Goal: Task Accomplishment & Management: Complete application form

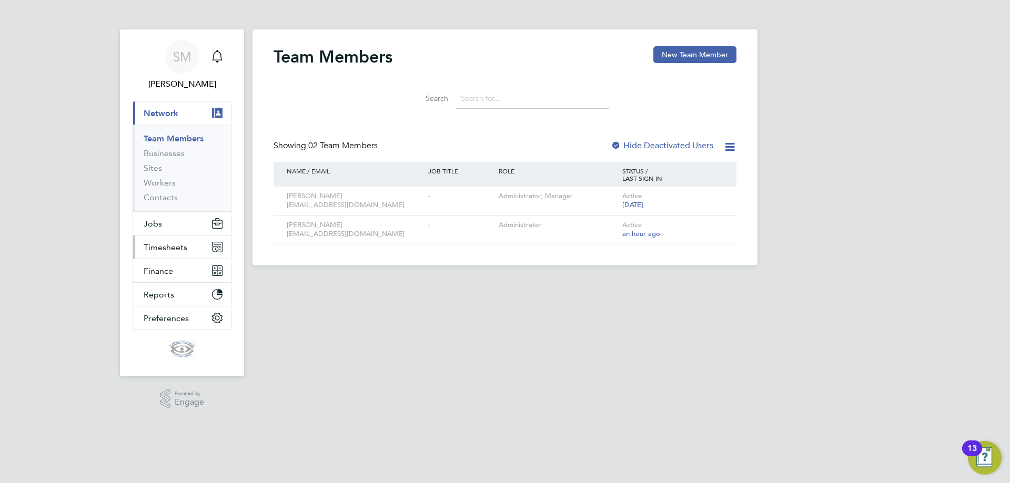
click at [174, 246] on span "Timesheets" at bounding box center [166, 247] width 44 height 10
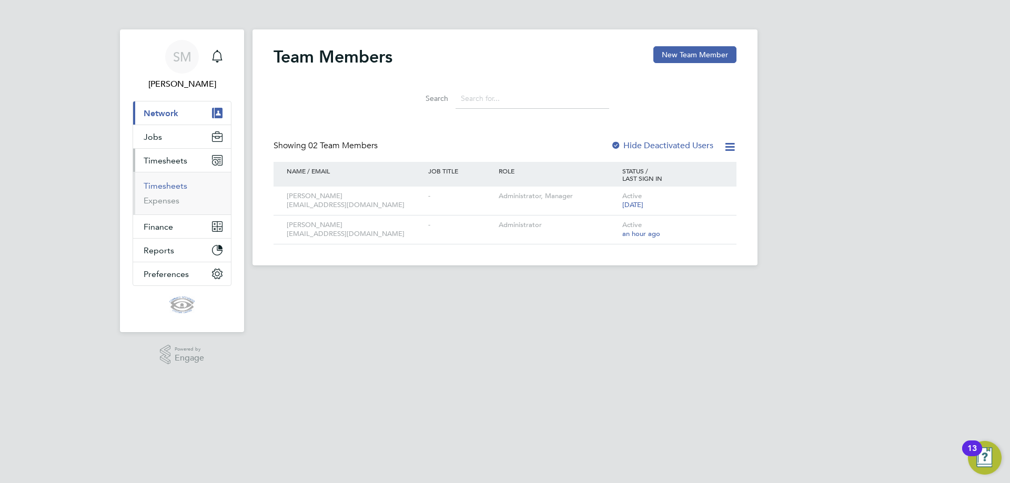
click at [172, 188] on link "Timesheets" at bounding box center [166, 186] width 44 height 10
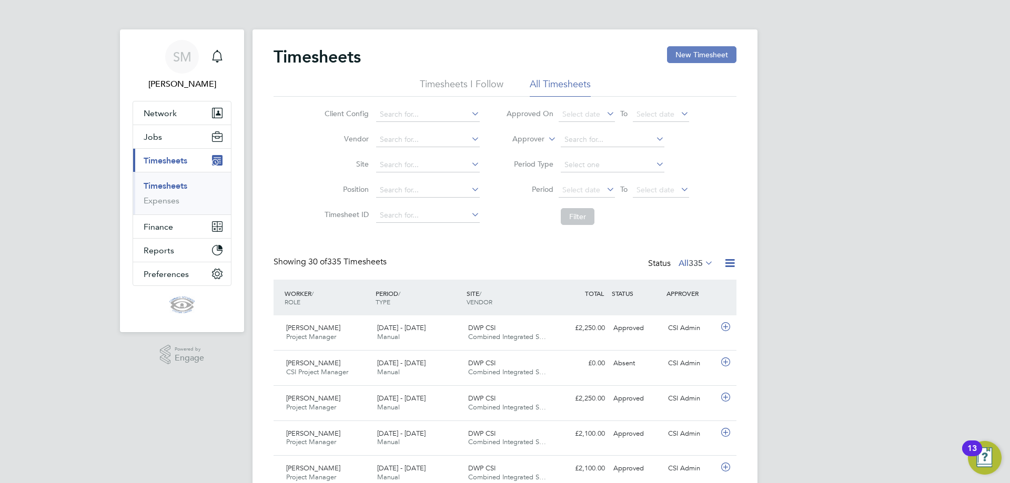
click at [706, 59] on button "New Timesheet" at bounding box center [701, 54] width 69 height 17
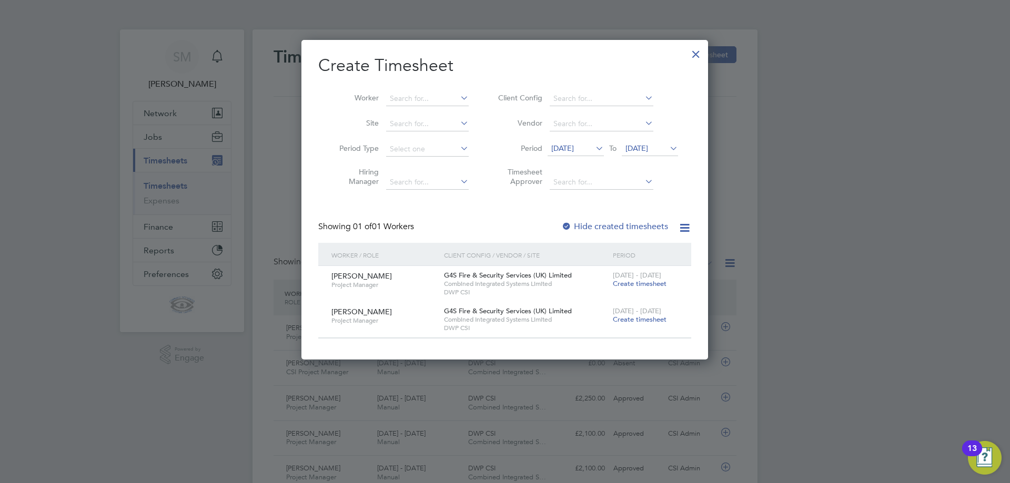
click at [639, 283] on span "Create timesheet" at bounding box center [640, 283] width 54 height 9
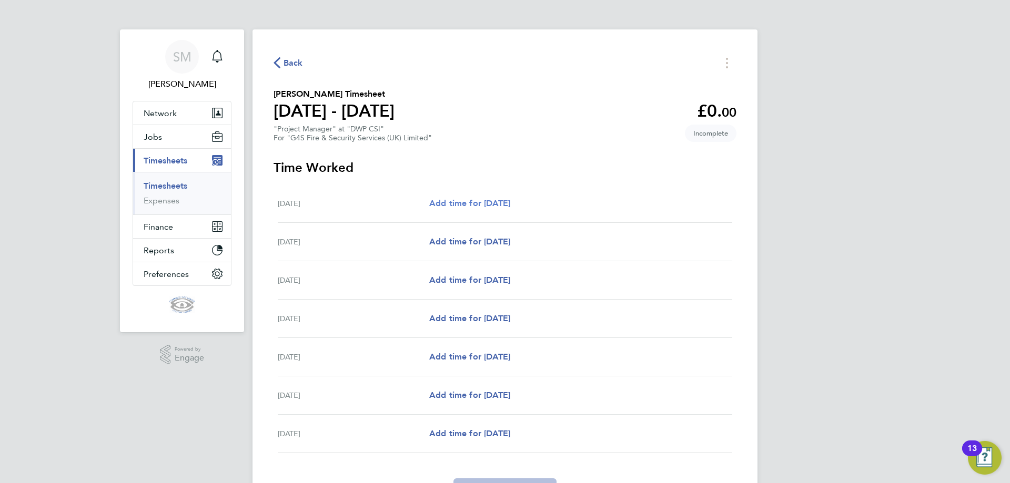
click at [483, 202] on span "Add time for [DATE]" at bounding box center [469, 203] width 81 height 10
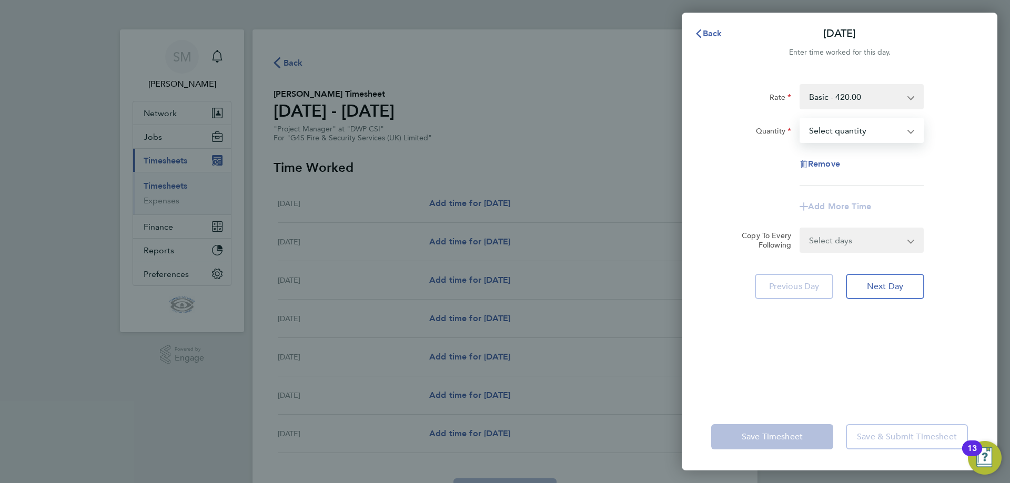
click at [870, 129] on select "Select quantity 0.5 1" at bounding box center [854, 130] width 109 height 23
select select "1"
click at [800, 119] on select "Select quantity 0.5 1" at bounding box center [854, 130] width 109 height 23
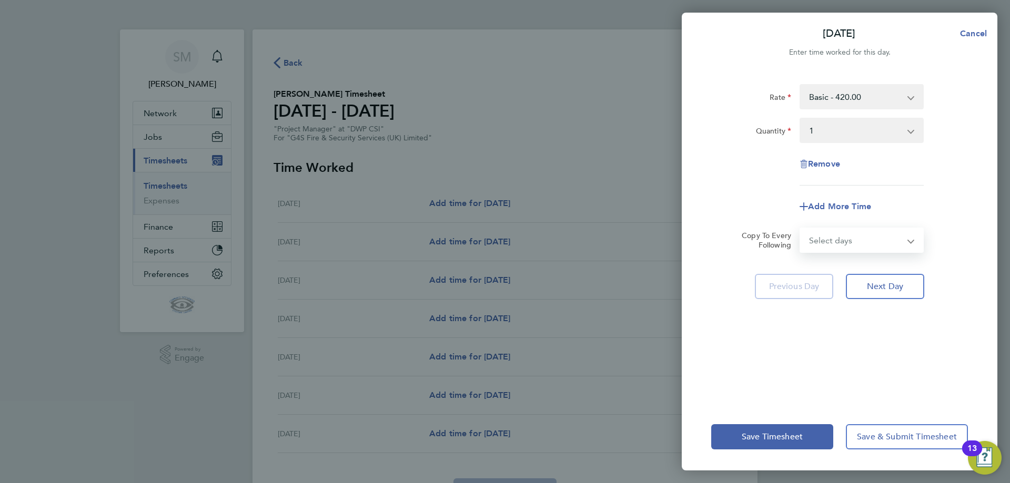
click at [872, 238] on select "Select days Day Weekday (Mon-Fri) Weekend (Sat-Sun) [DATE] [DATE] [DATE] [DATE]…" at bounding box center [855, 240] width 110 height 23
select select "WEEKDAY"
click at [800, 229] on select "Select days Day Weekday (Mon-Fri) Weekend (Sat-Sun) [DATE] [DATE] [DATE] [DATE]…" at bounding box center [855, 240] width 110 height 23
select select "[DATE]"
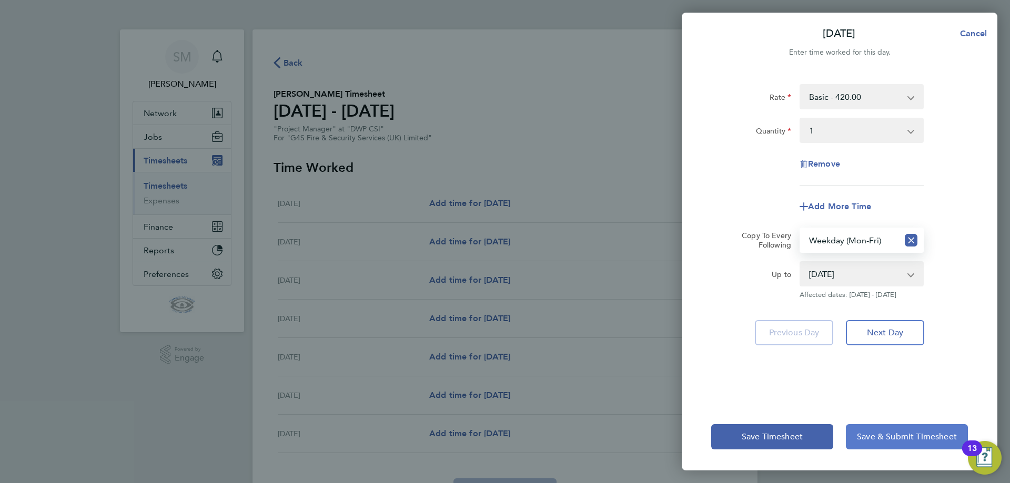
click at [896, 437] on span "Save & Submit Timesheet" at bounding box center [907, 437] width 100 height 11
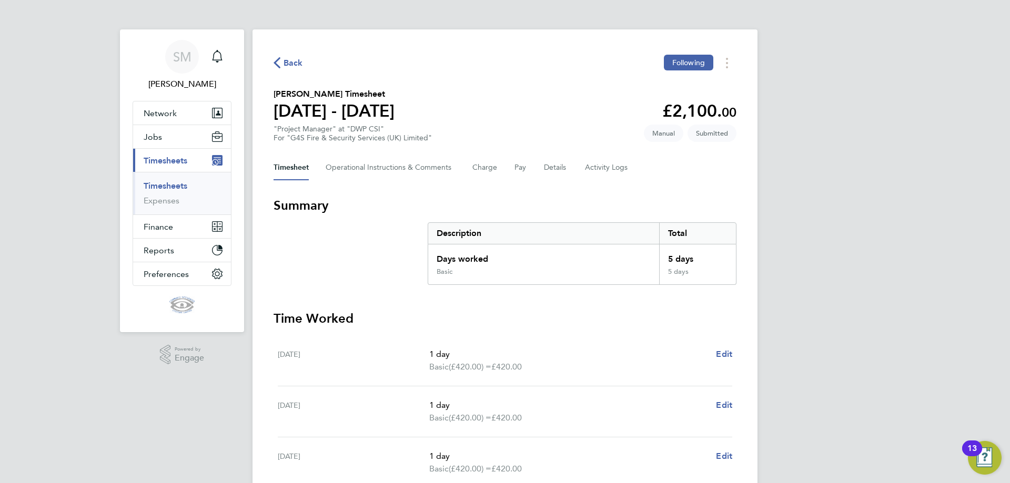
click at [293, 63] on span "Back" at bounding box center [292, 63] width 19 height 13
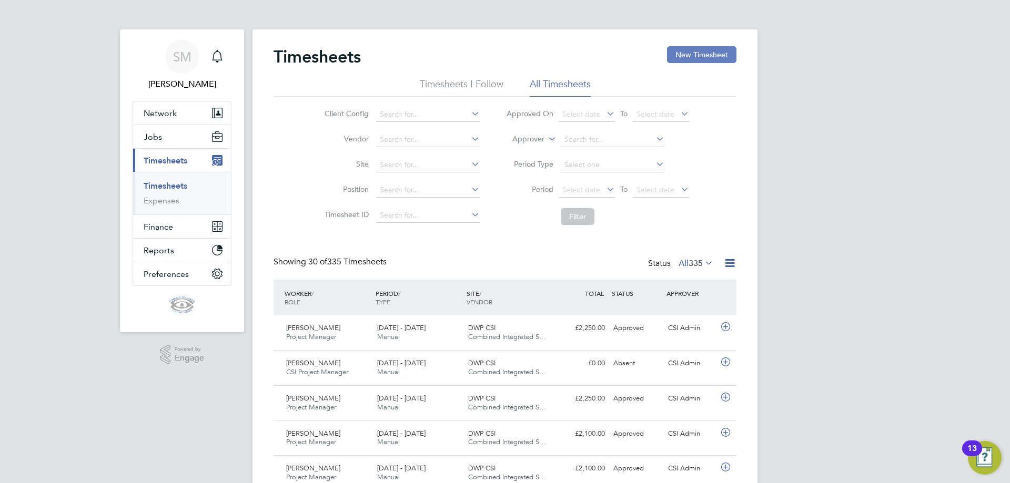
click at [705, 55] on button "New Timesheet" at bounding box center [701, 54] width 69 height 17
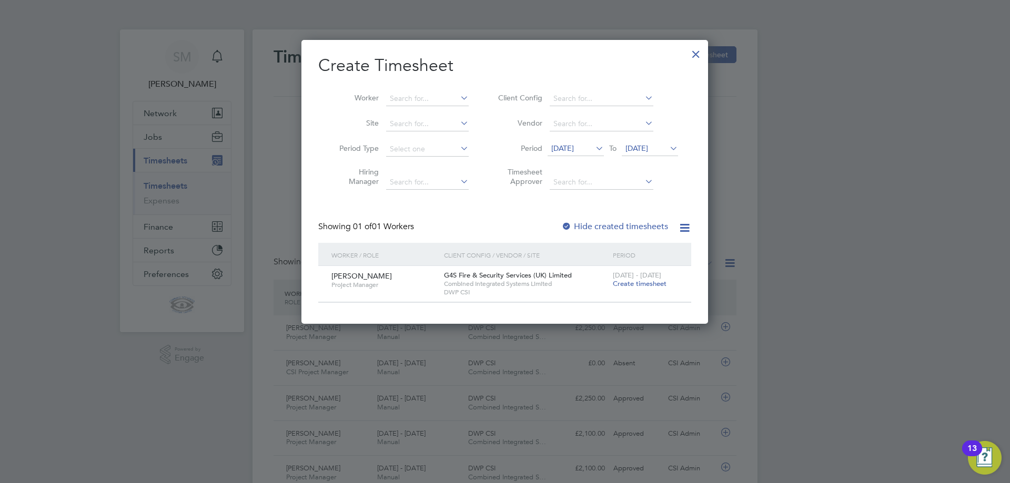
click at [644, 284] on span "Create timesheet" at bounding box center [640, 283] width 54 height 9
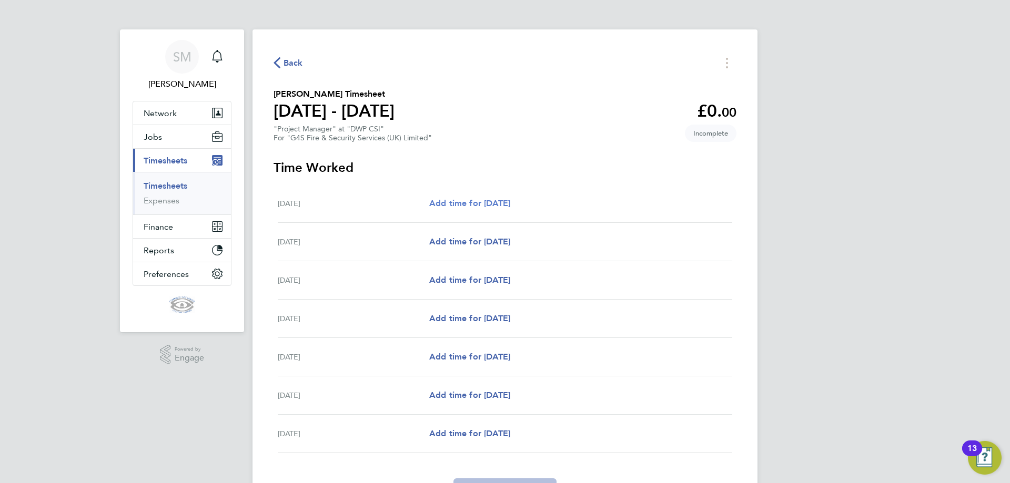
click at [474, 200] on span "Add time for [DATE]" at bounding box center [469, 203] width 81 height 10
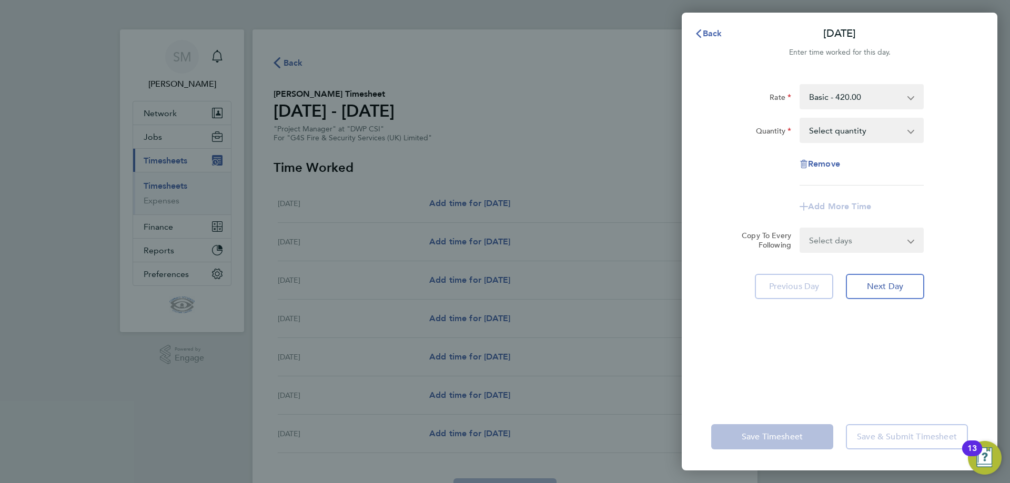
click at [882, 130] on select "Select quantity 0.5 1" at bounding box center [854, 130] width 109 height 23
select select "1"
click at [800, 119] on select "Select quantity 0.5 1" at bounding box center [854, 130] width 109 height 23
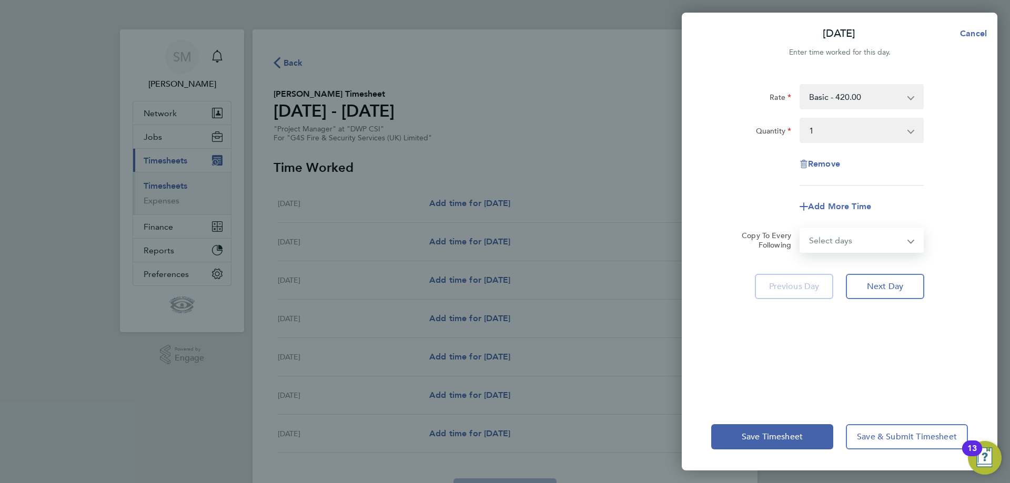
click at [865, 244] on select "Select days Day Weekday (Mon-Fri) Weekend (Sat-Sun) [DATE] [DATE] [DATE] [DATE]…" at bounding box center [855, 240] width 110 height 23
select select "WEEKDAY"
click at [800, 229] on select "Select days Day Weekday (Mon-Fri) Weekend (Sat-Sun) [DATE] [DATE] [DATE] [DATE]…" at bounding box center [855, 240] width 110 height 23
select select "[DATE]"
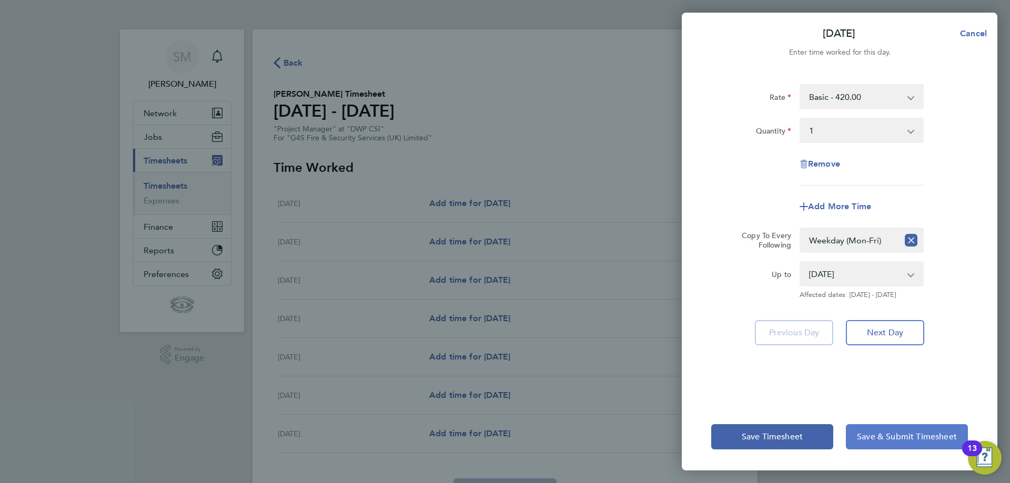
click at [892, 437] on span "Save & Submit Timesheet" at bounding box center [907, 437] width 100 height 11
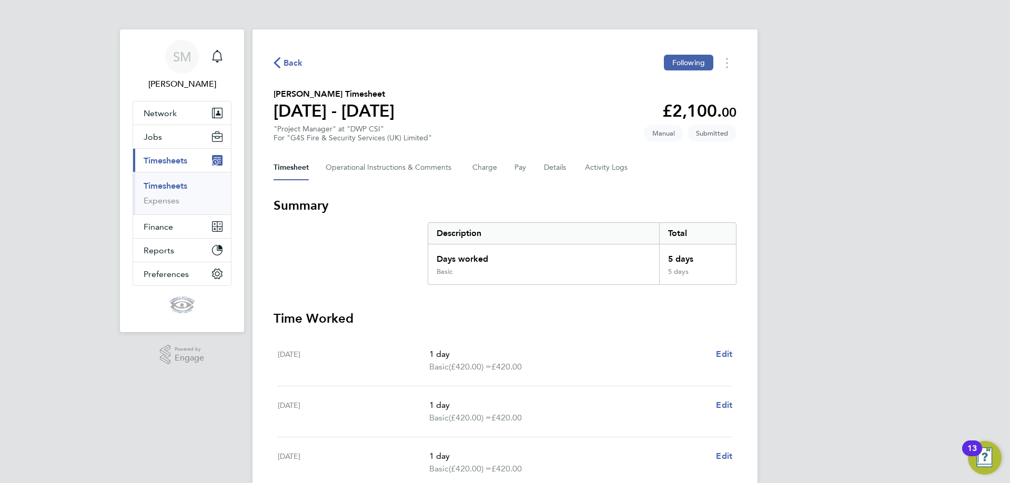
click at [293, 64] on span "Back" at bounding box center [292, 63] width 19 height 13
